Goal: Information Seeking & Learning: Learn about a topic

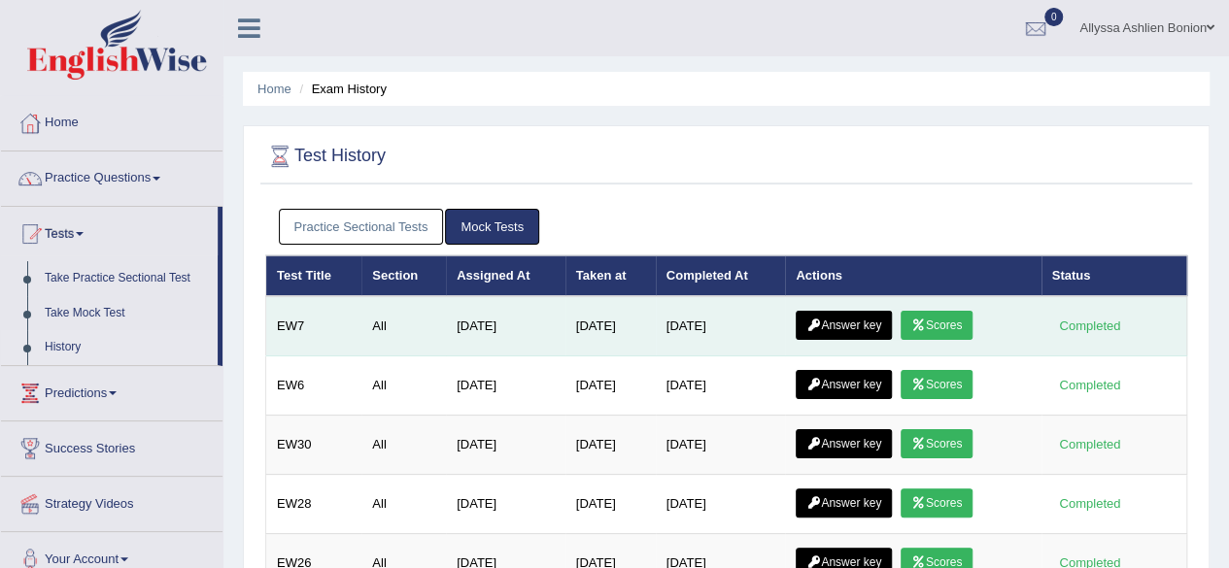
click at [928, 334] on link "Scores" at bounding box center [937, 325] width 72 height 29
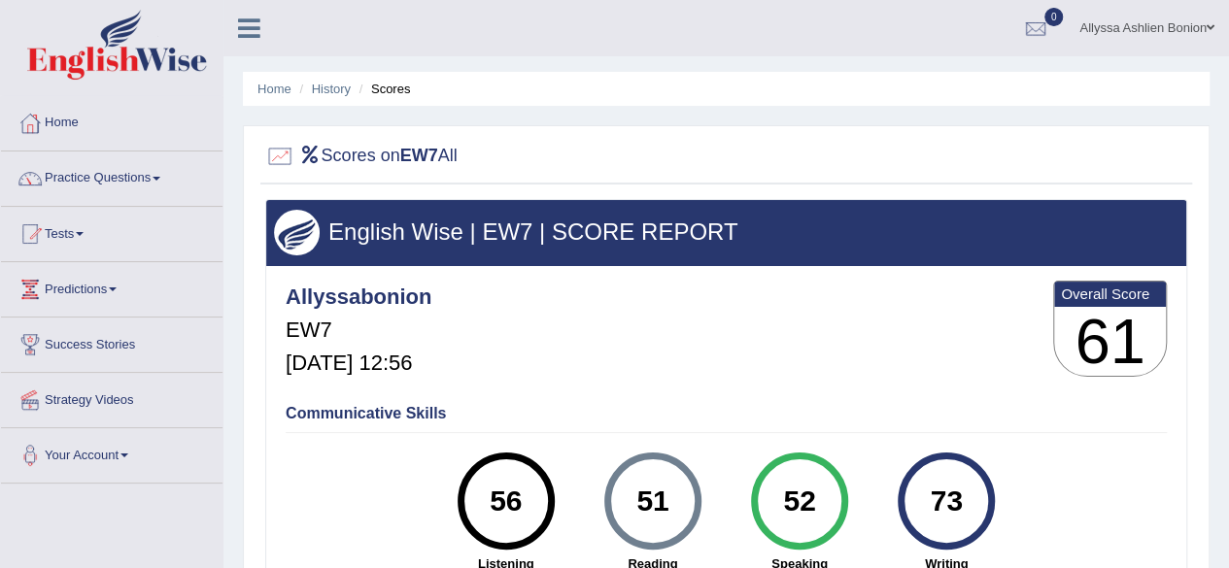
click at [928, 334] on div "Allyssabonion EW7 Aug 28, 2025, 12:56 Overall Score 61" at bounding box center [726, 334] width 891 height 116
click at [84, 234] on span at bounding box center [80, 234] width 8 height 4
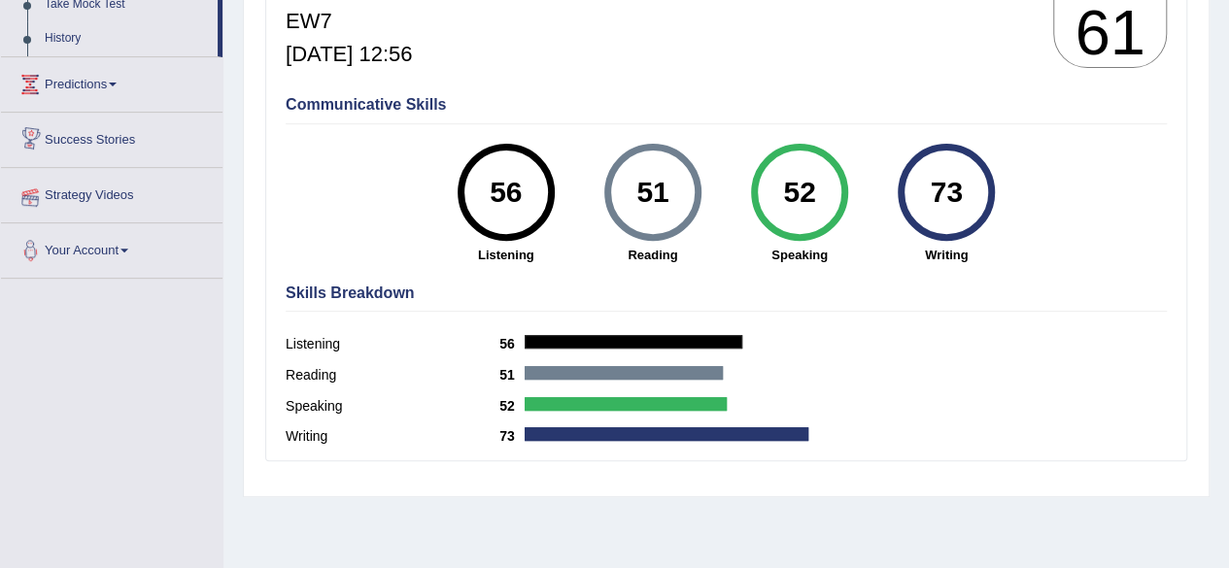
scroll to position [312, 0]
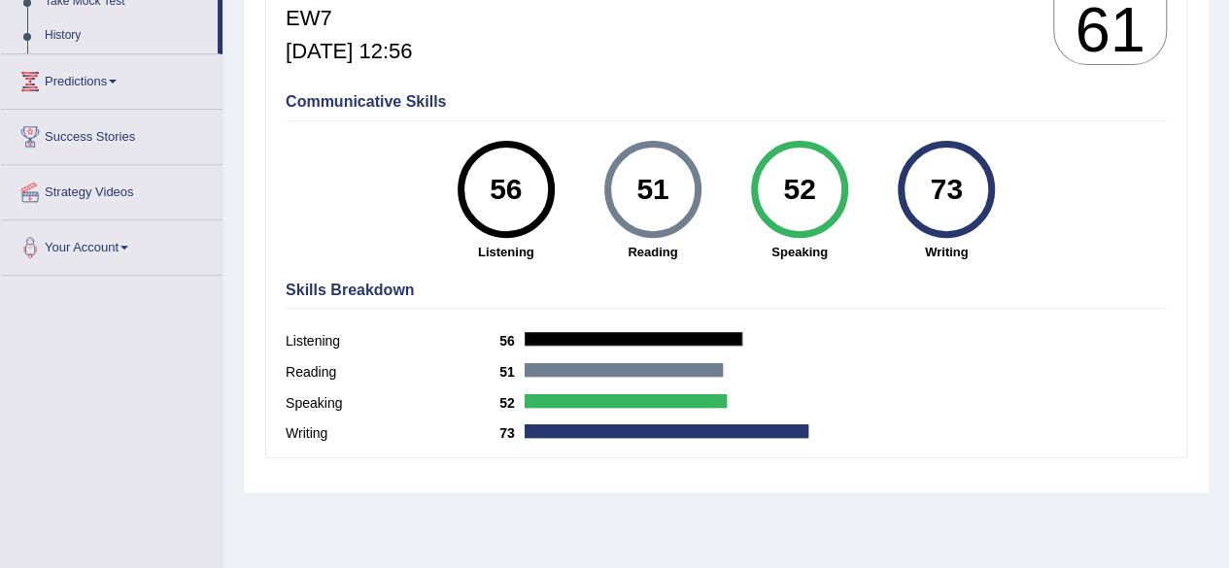
click at [610, 352] on div "Listening 56" at bounding box center [726, 343] width 881 height 31
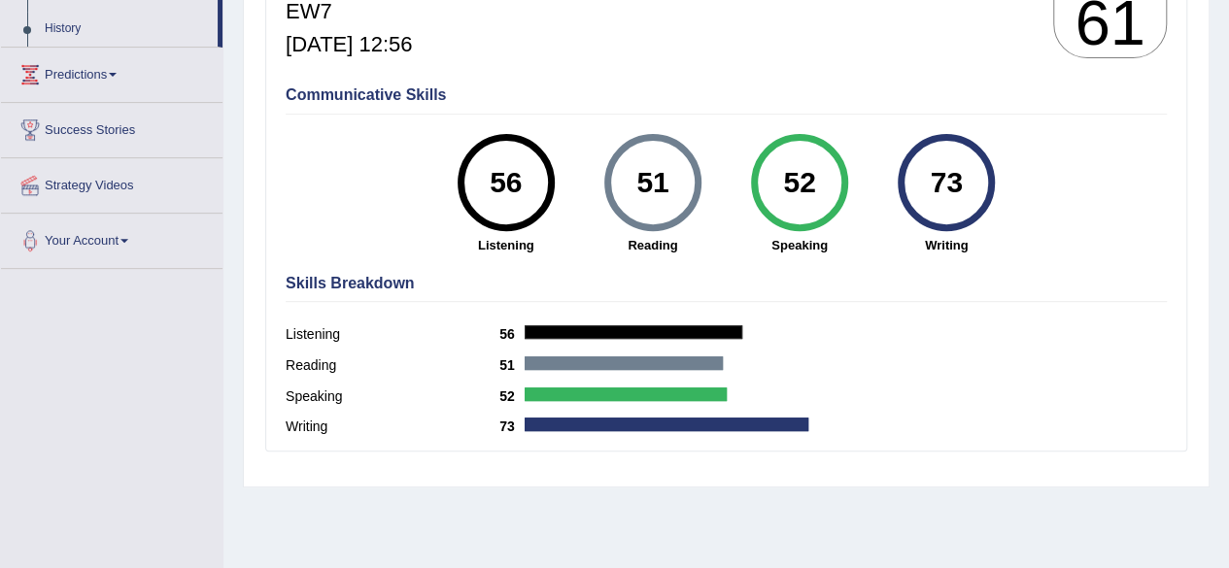
scroll to position [0, 0]
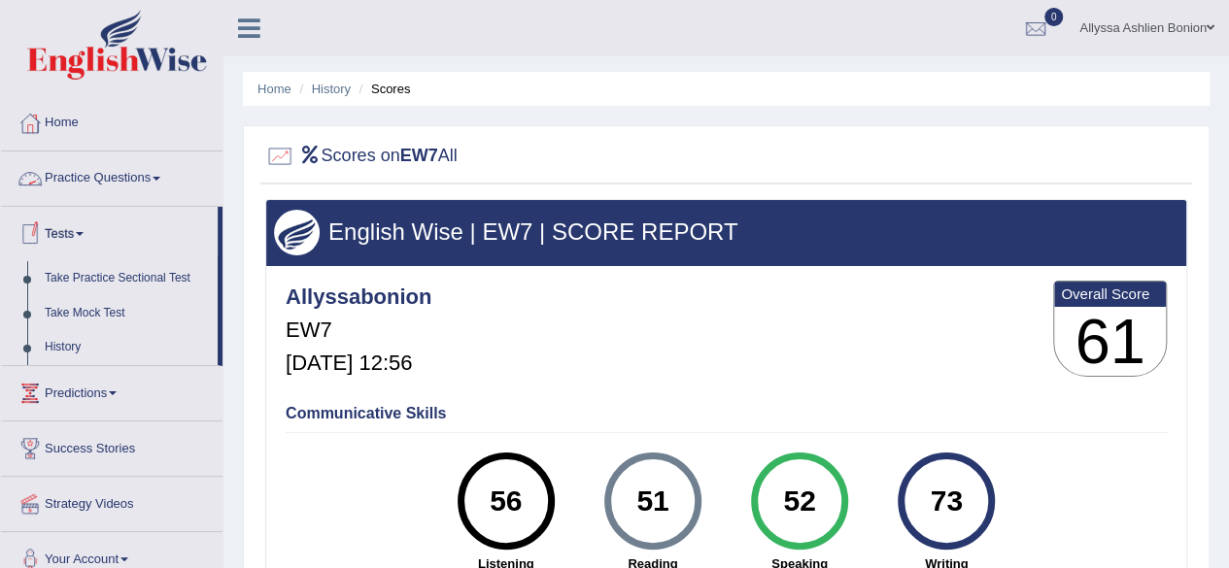
click at [60, 238] on link "Tests" at bounding box center [109, 231] width 217 height 49
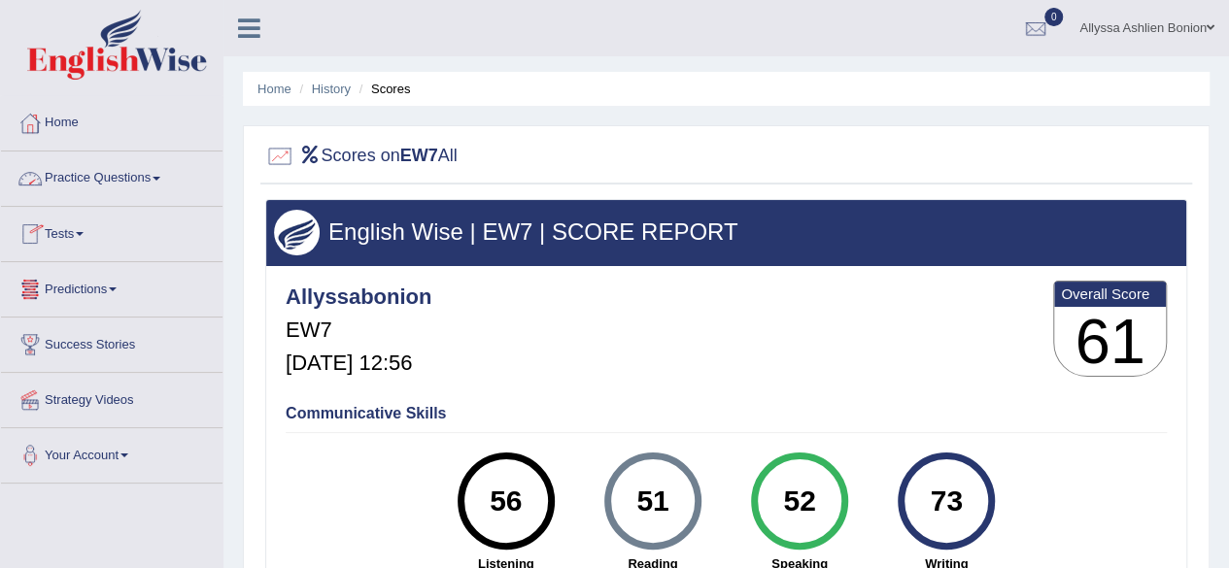
click at [60, 233] on link "Tests" at bounding box center [112, 231] width 222 height 49
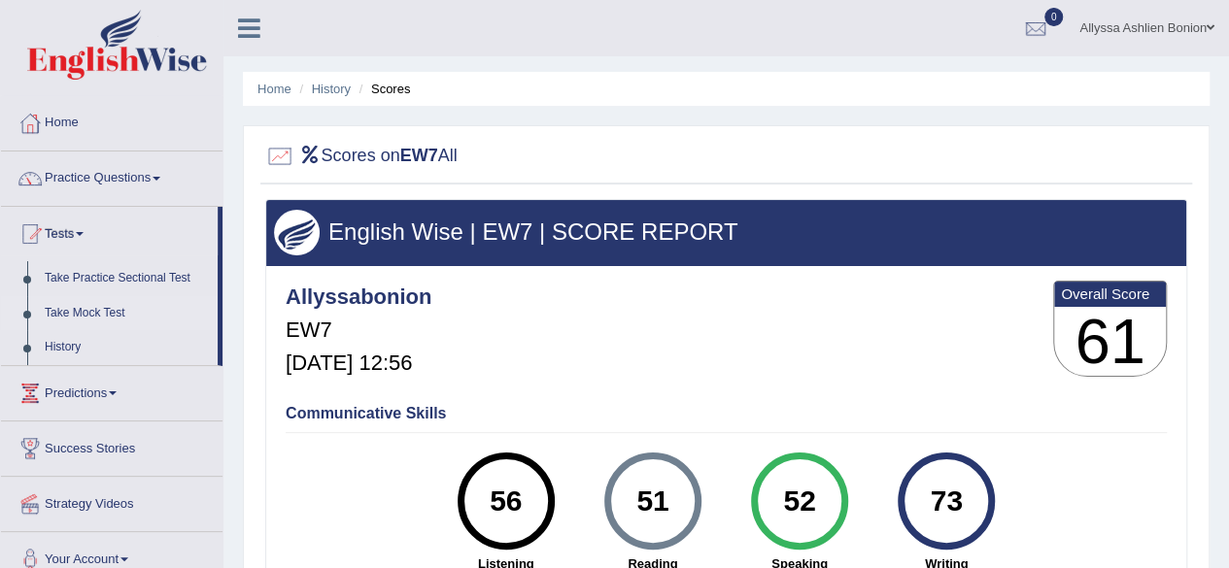
click at [70, 313] on link "Take Mock Test" at bounding box center [127, 313] width 182 height 35
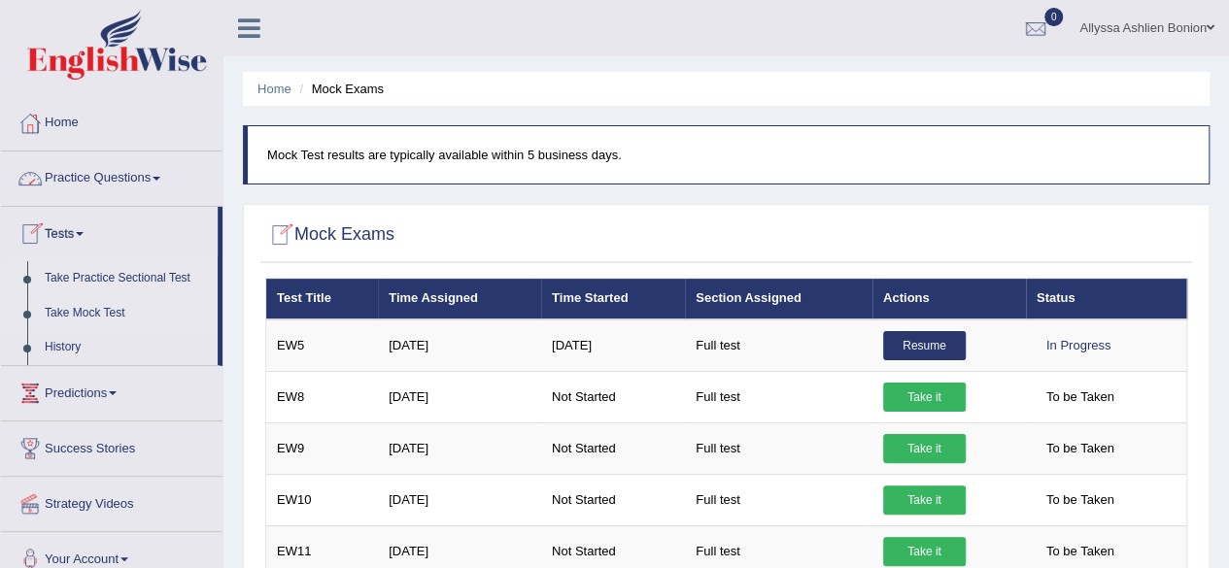
click at [58, 277] on link "Take Practice Sectional Test" at bounding box center [127, 278] width 182 height 35
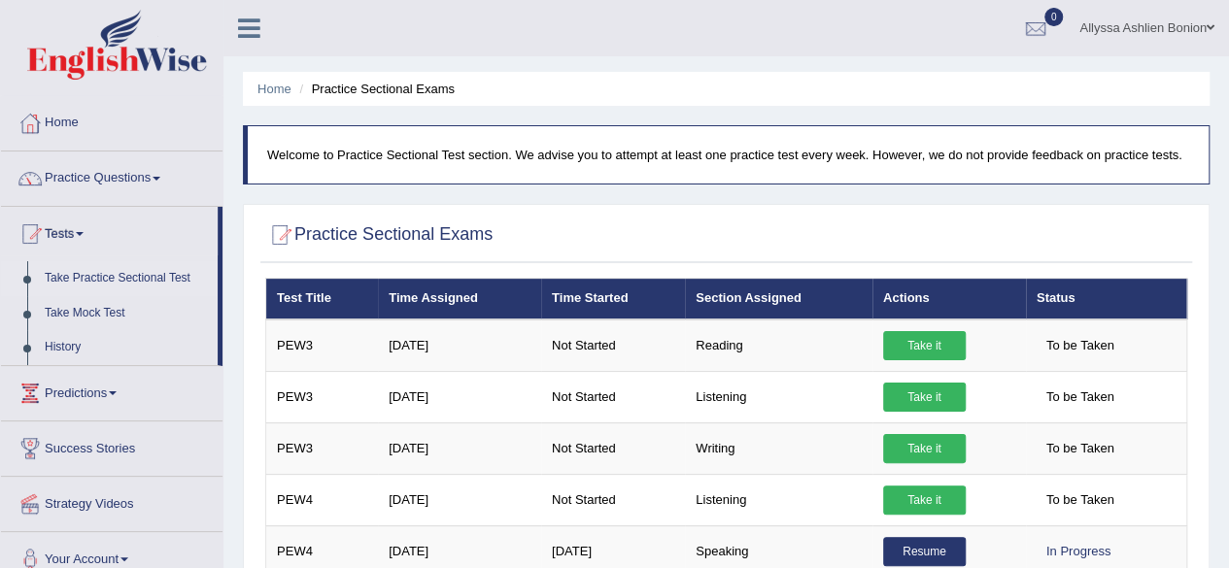
click at [82, 281] on link "Take Practice Sectional Test" at bounding box center [127, 278] width 182 height 35
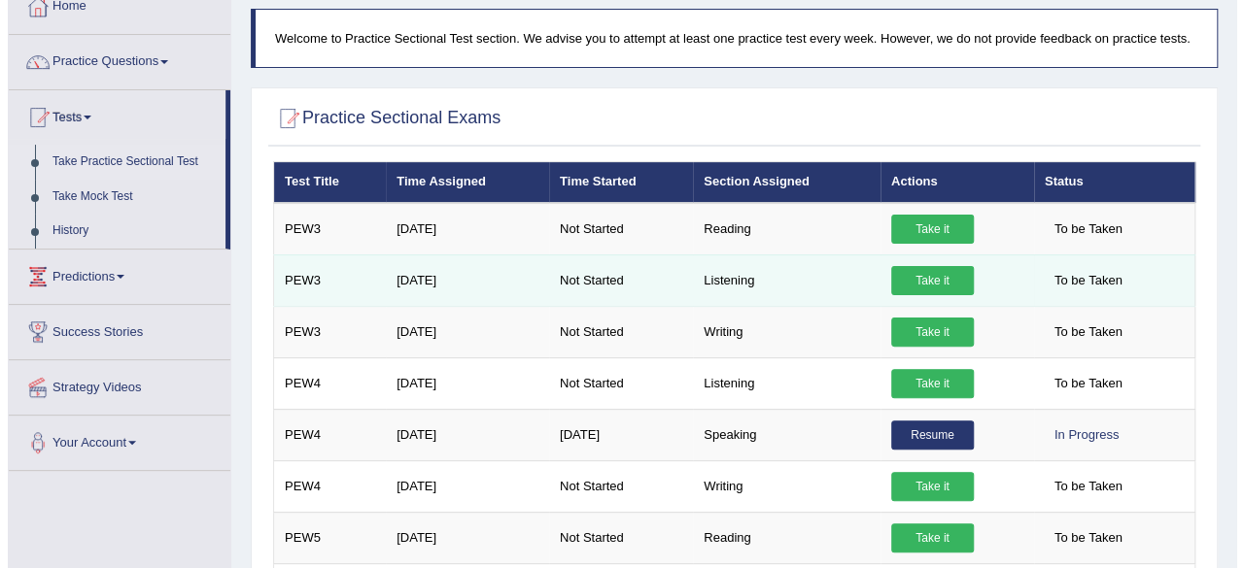
scroll to position [129, 0]
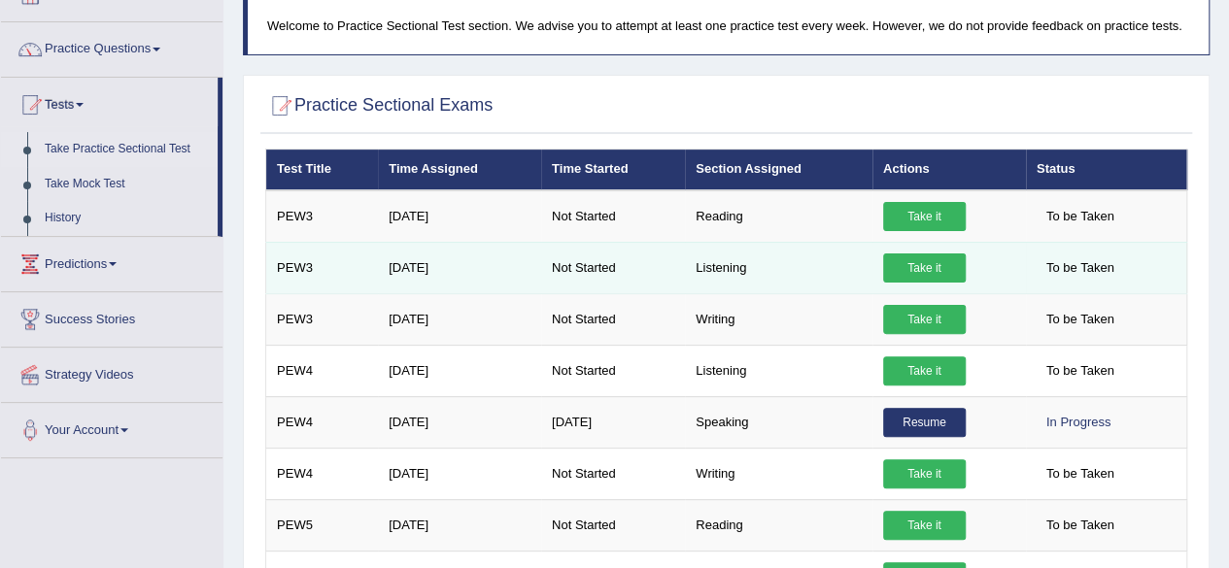
click at [919, 259] on link "Take it" at bounding box center [924, 268] width 83 height 29
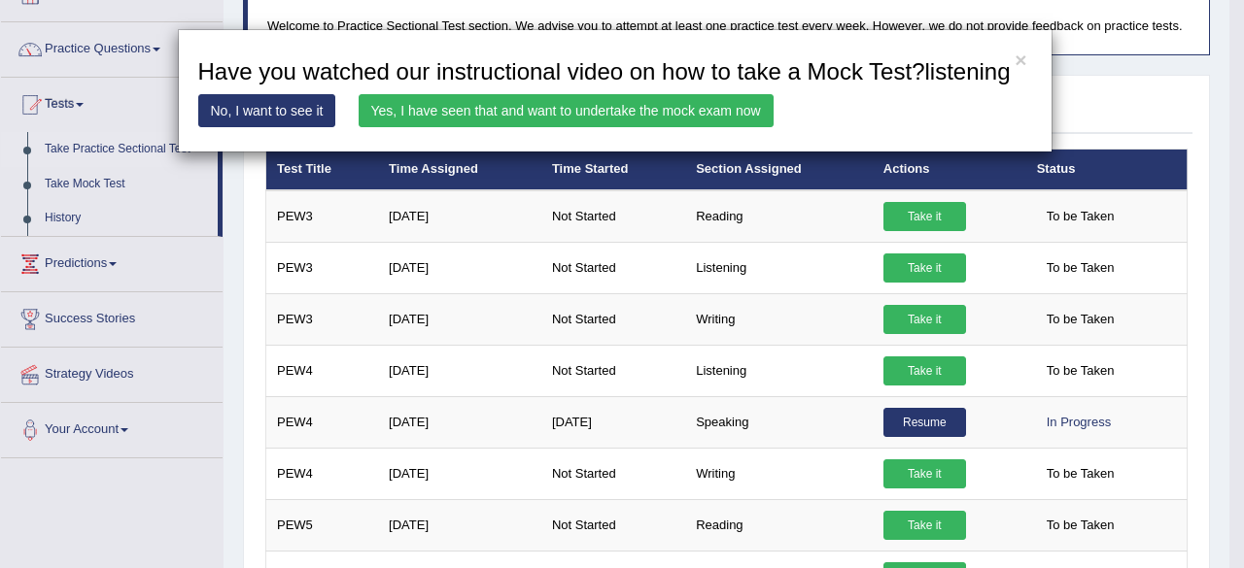
click at [588, 116] on link "Yes, I have seen that and want to undertake the mock exam now" at bounding box center [566, 110] width 415 height 33
click at [582, 109] on link "Yes, I have seen that and want to undertake the mock exam now" at bounding box center [566, 110] width 415 height 33
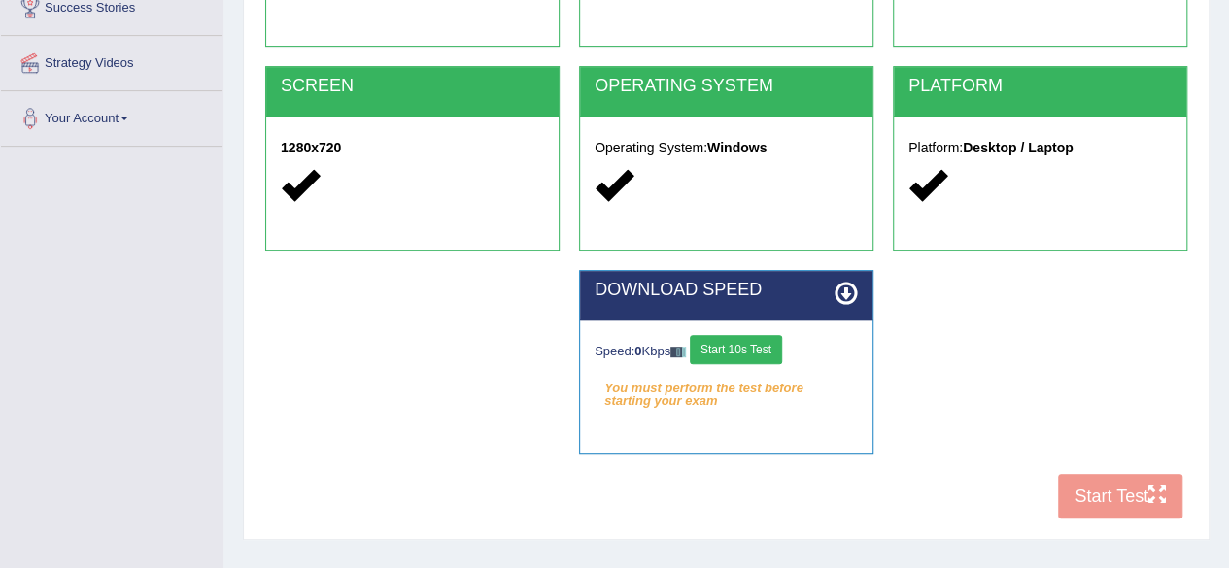
scroll to position [364, 0]
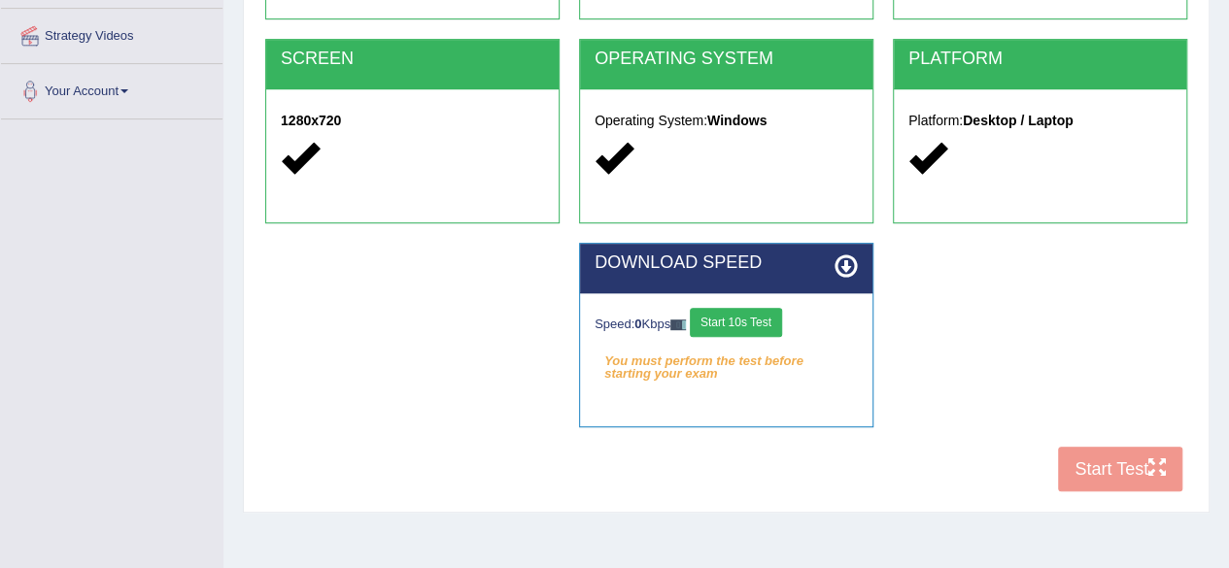
click at [731, 319] on button "Start 10s Test" at bounding box center [736, 322] width 92 height 29
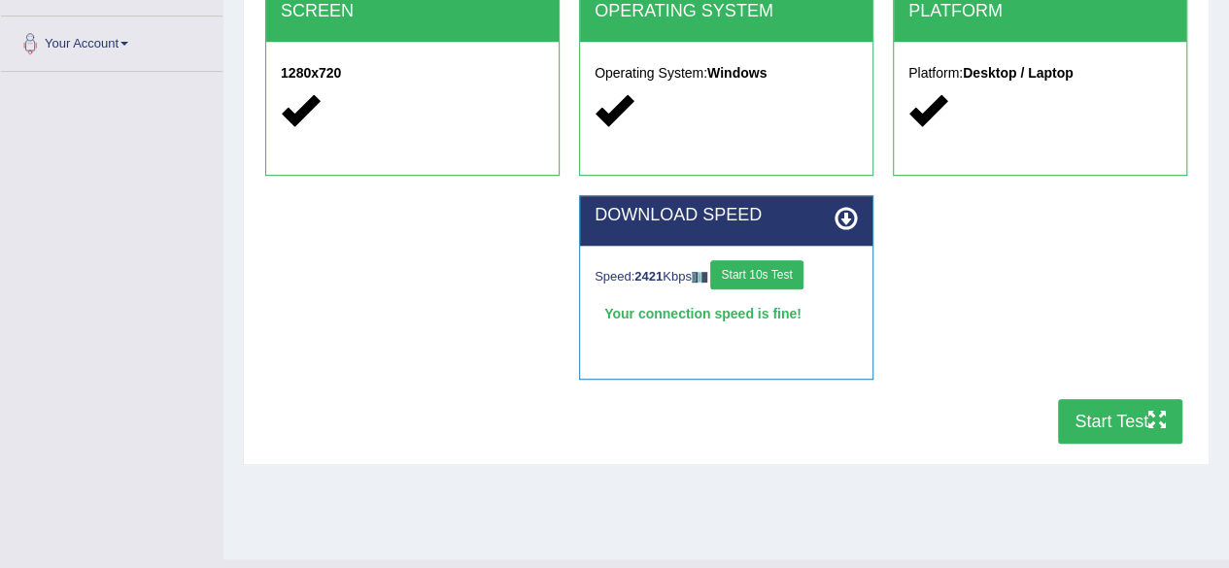
scroll to position [413, 0]
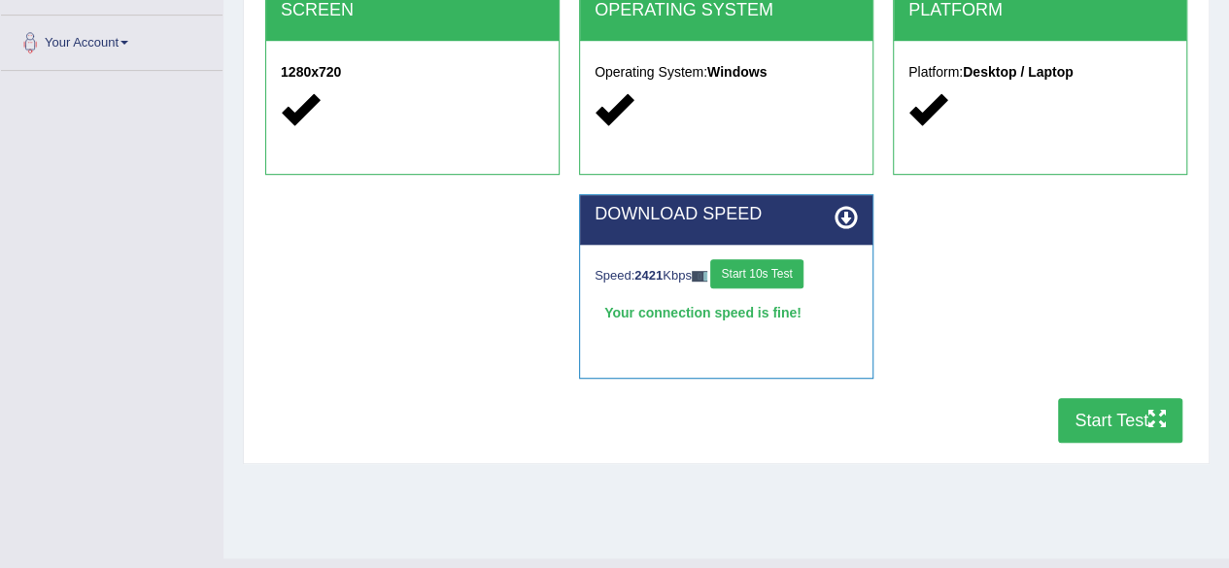
click at [1111, 432] on button "Start Test" at bounding box center [1120, 420] width 124 height 45
